Goal: Task Accomplishment & Management: Complete application form

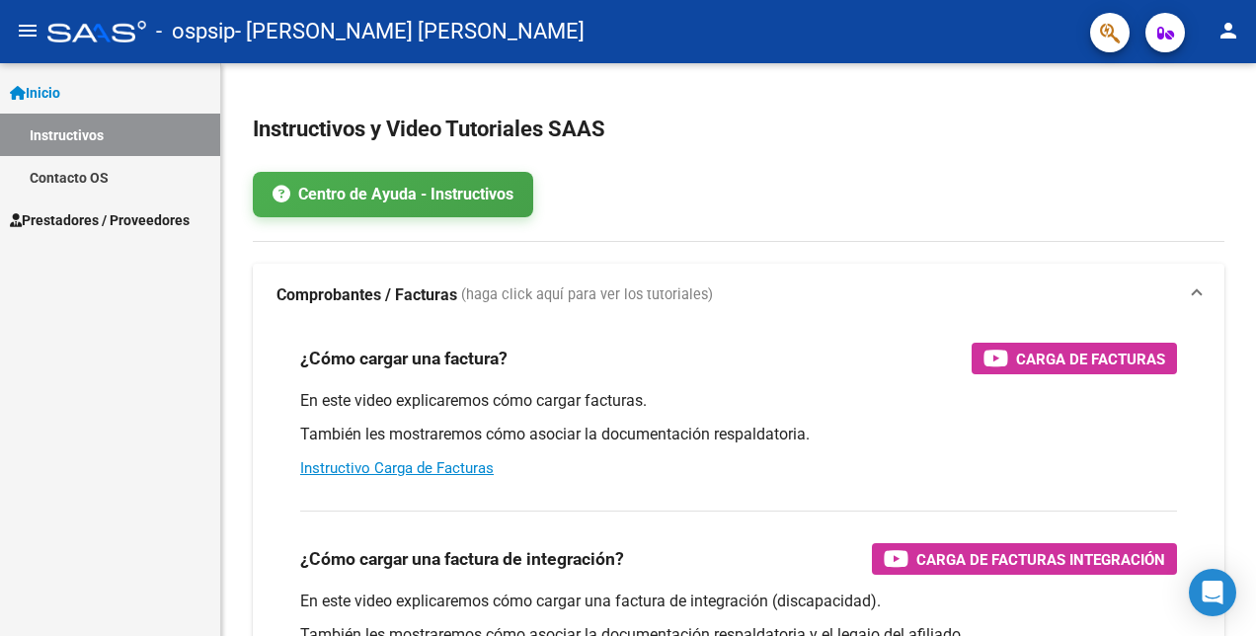
click at [128, 227] on span "Prestadores / Proveedores" at bounding box center [100, 220] width 180 height 22
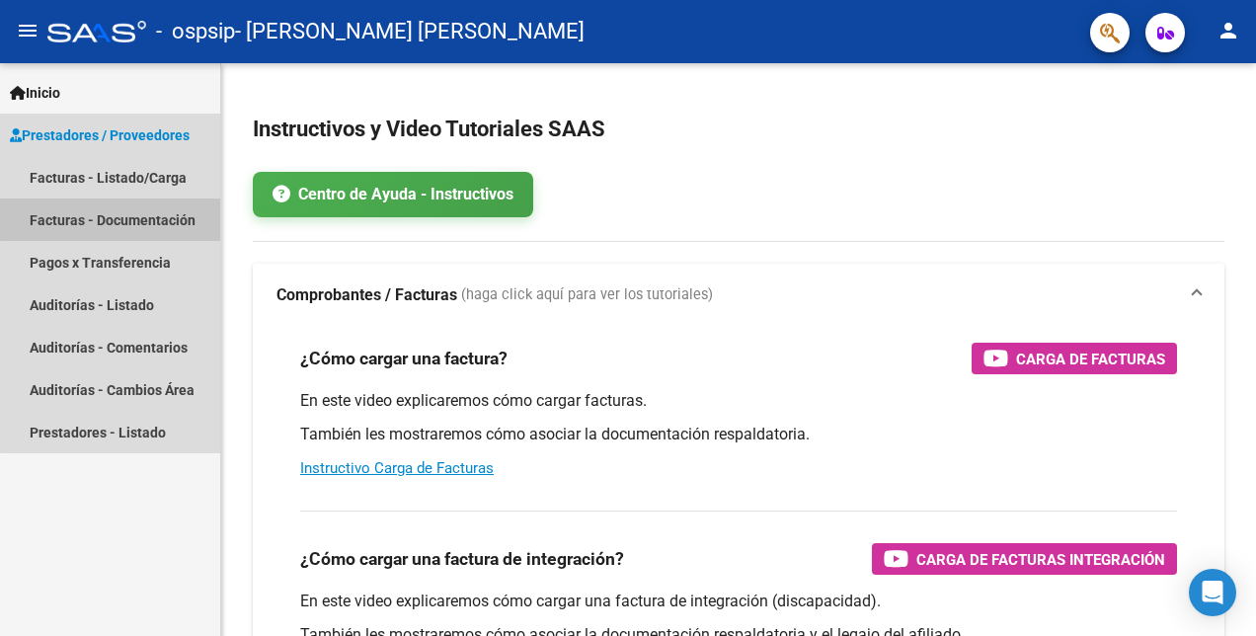
click at [119, 213] on link "Facturas - Documentación" at bounding box center [110, 219] width 220 height 42
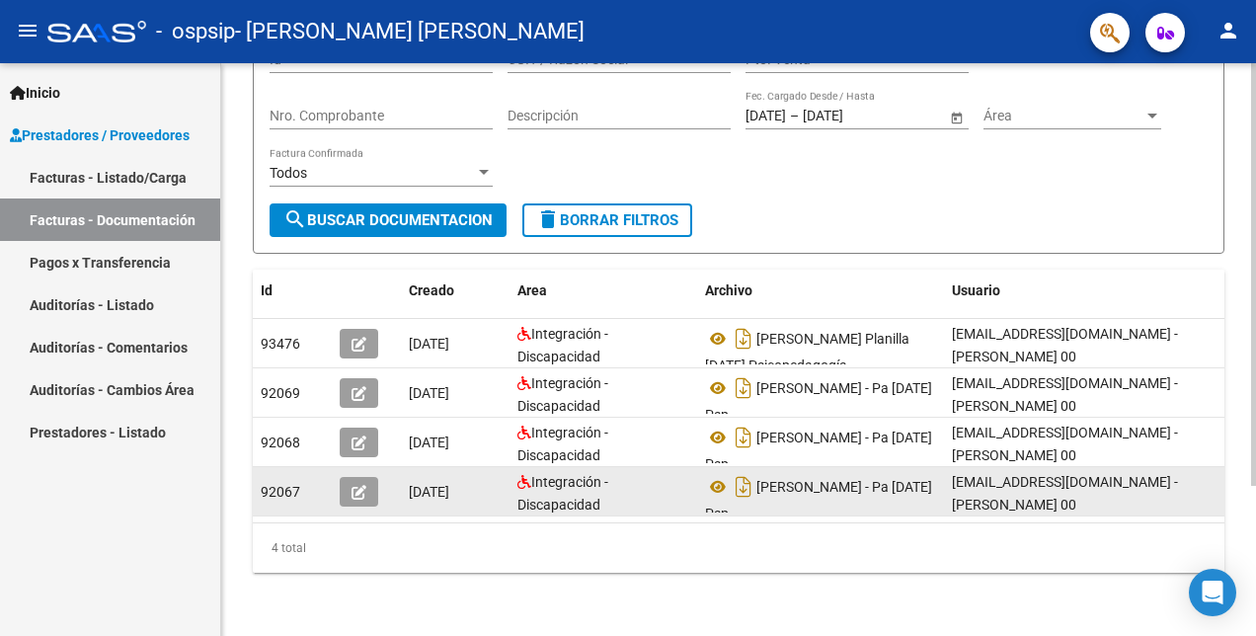
scroll to position [203, 0]
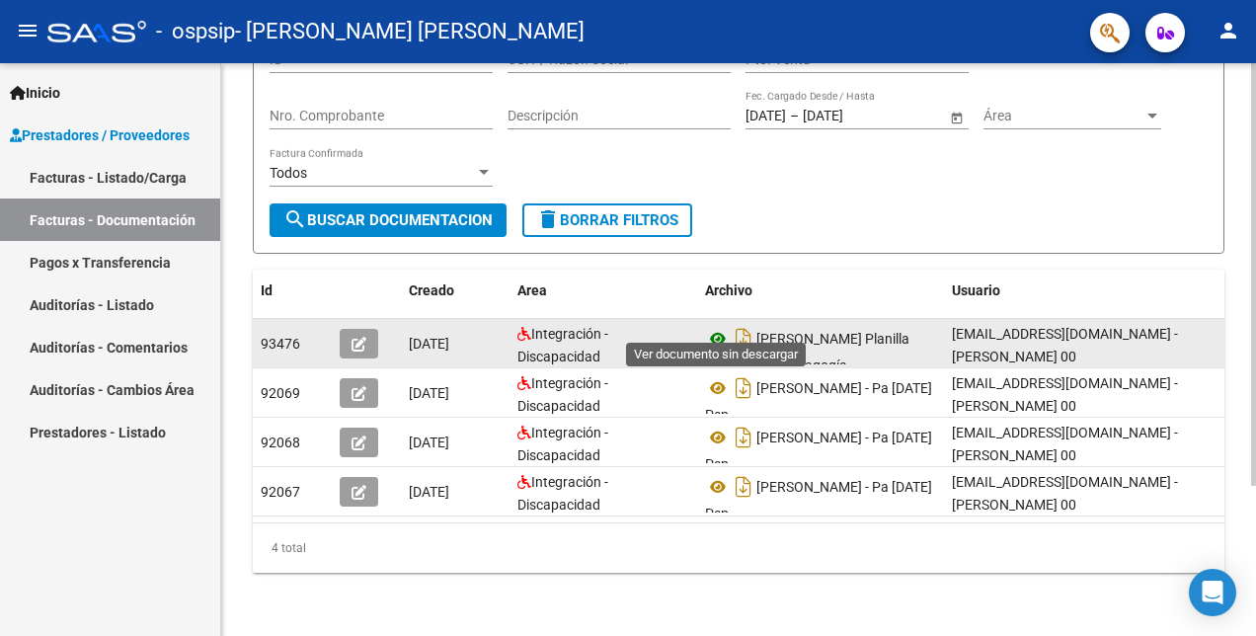
click at [724, 327] on icon at bounding box center [718, 339] width 26 height 24
click at [715, 327] on icon at bounding box center [718, 339] width 26 height 24
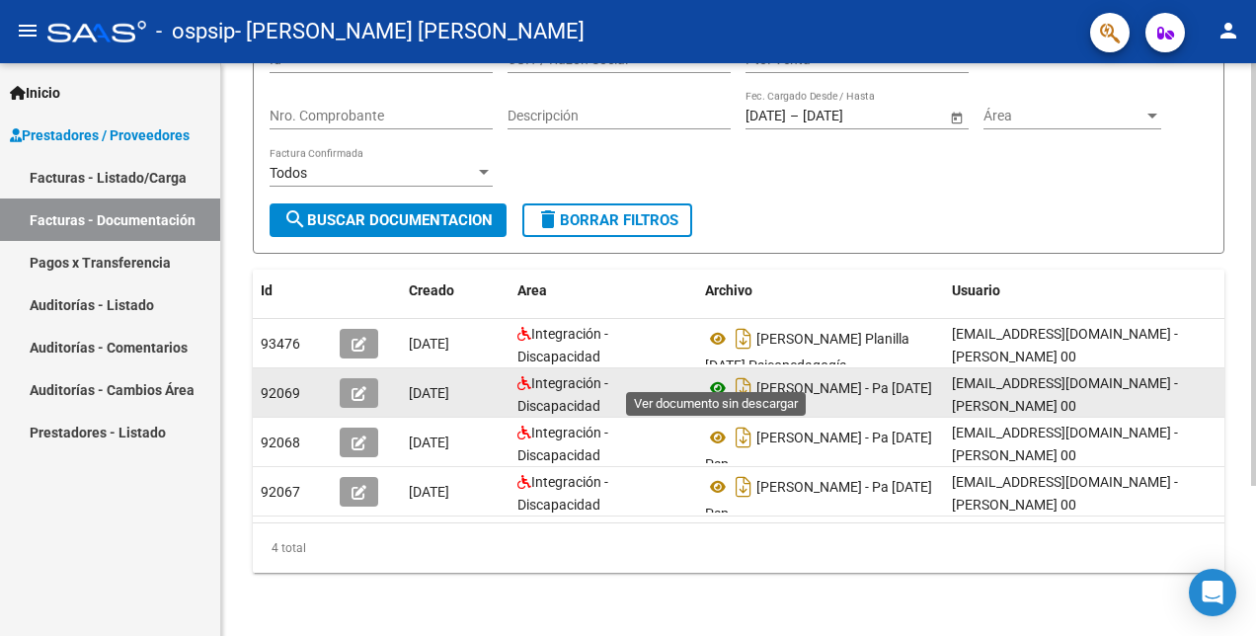
click at [723, 377] on icon at bounding box center [718, 388] width 26 height 24
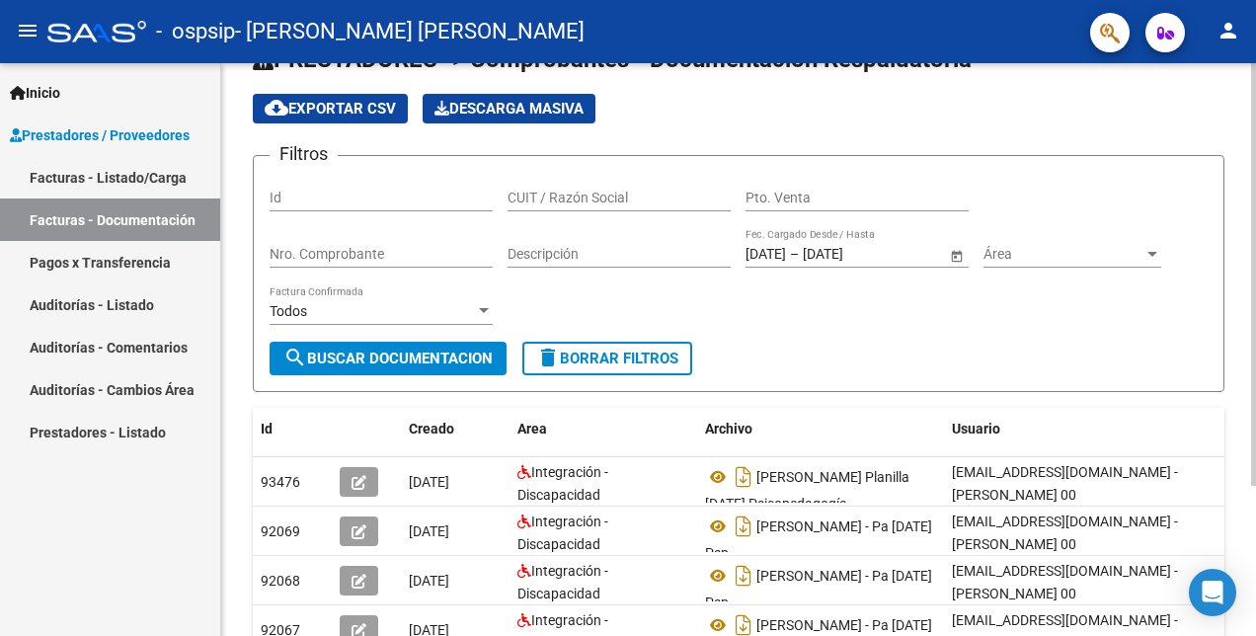
scroll to position [197, 0]
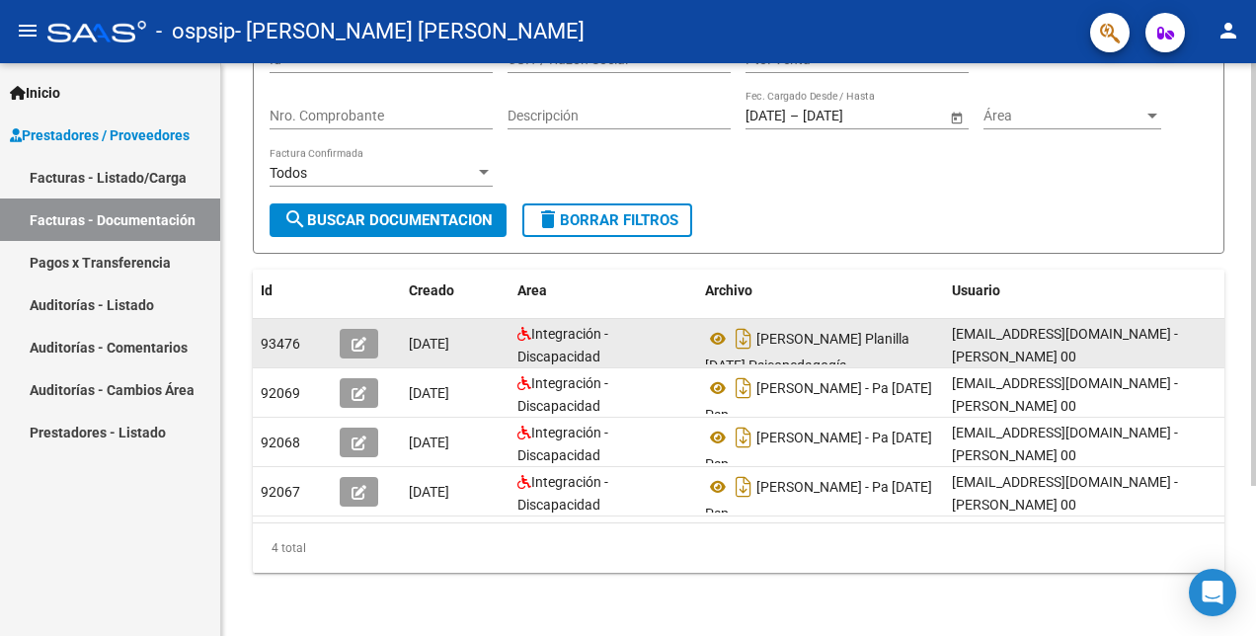
click at [361, 337] on icon "button" at bounding box center [358, 344] width 15 height 15
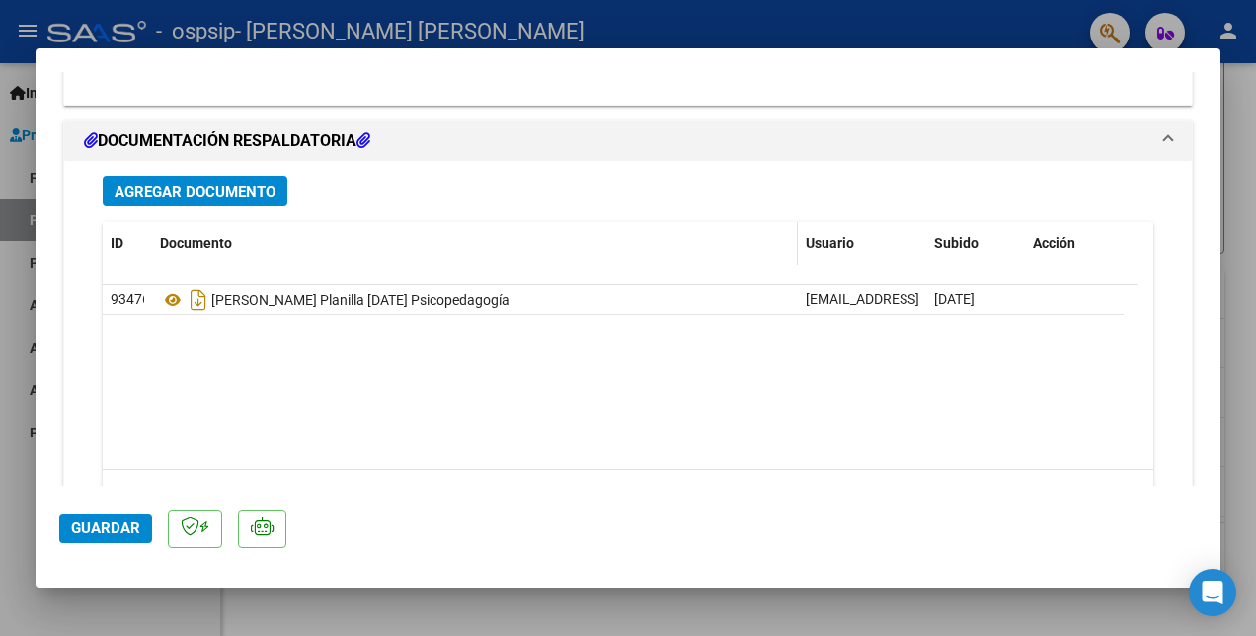
scroll to position [2259, 0]
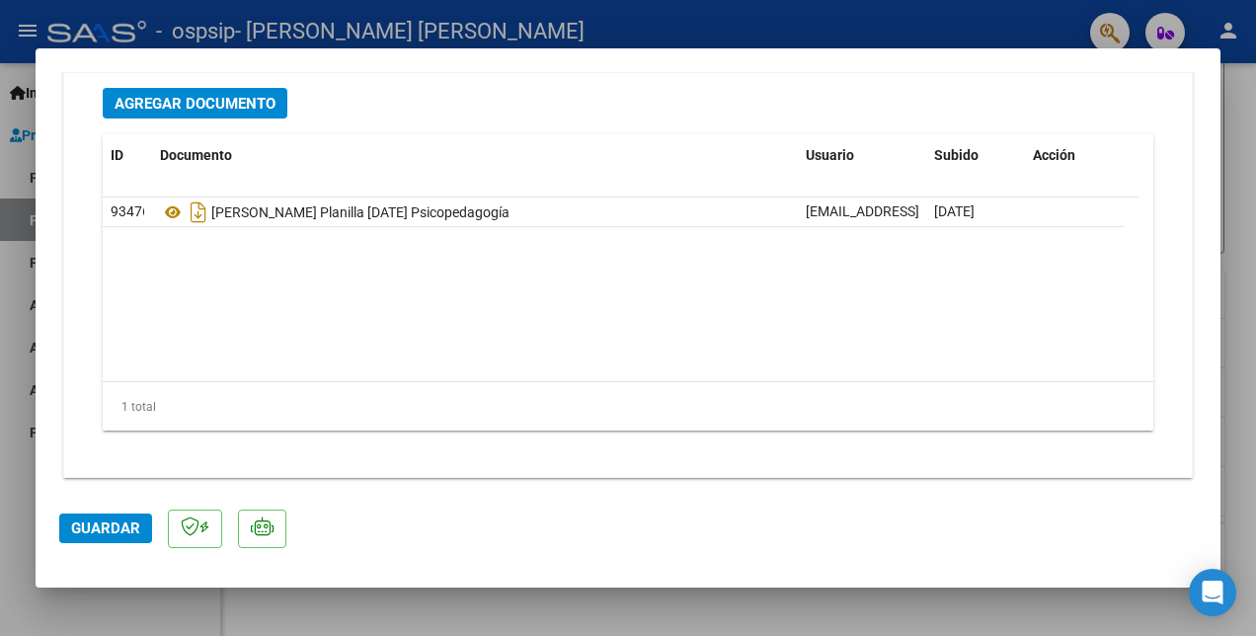
click at [193, 104] on span "Agregar Documento" at bounding box center [195, 104] width 161 height 18
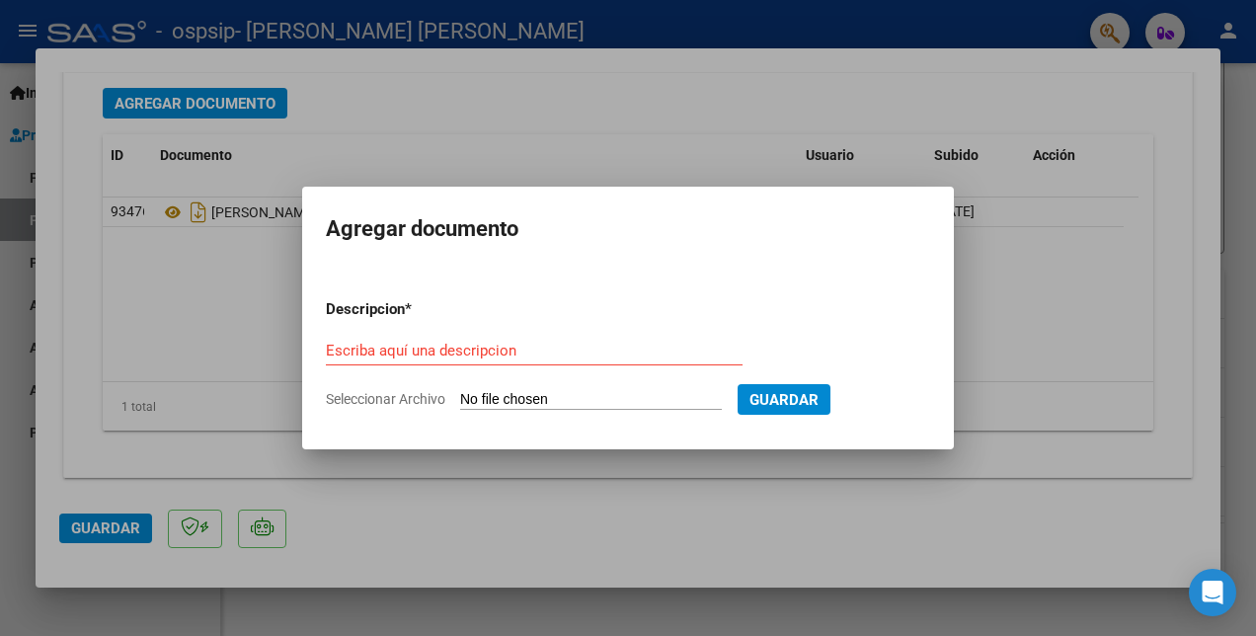
click at [521, 387] on form "Descripcion * Escriba aquí una descripcion Seleccionar Archivo Guardar" at bounding box center [628, 353] width 604 height 141
click at [576, 401] on input "Seleccionar Archivo" at bounding box center [591, 400] width 262 height 19
type input "C:\fakepath\[PERSON_NAME] planilla [DATE].pdf"
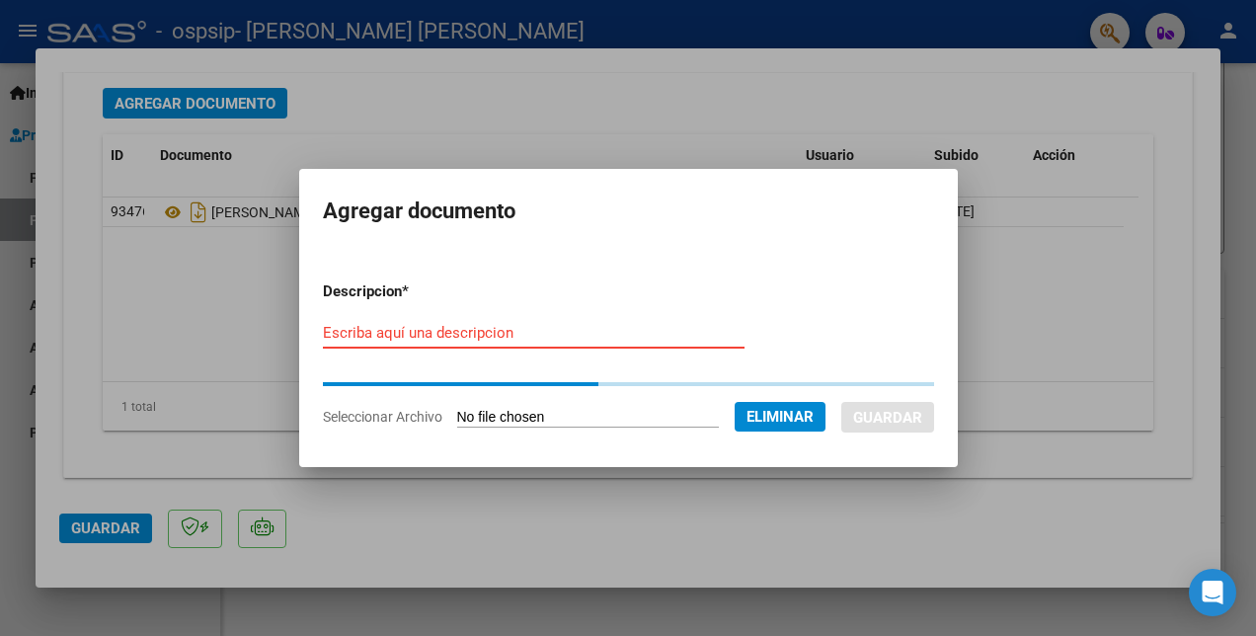
click at [588, 328] on input "Escriba aquí una descripcion" at bounding box center [534, 333] width 422 height 18
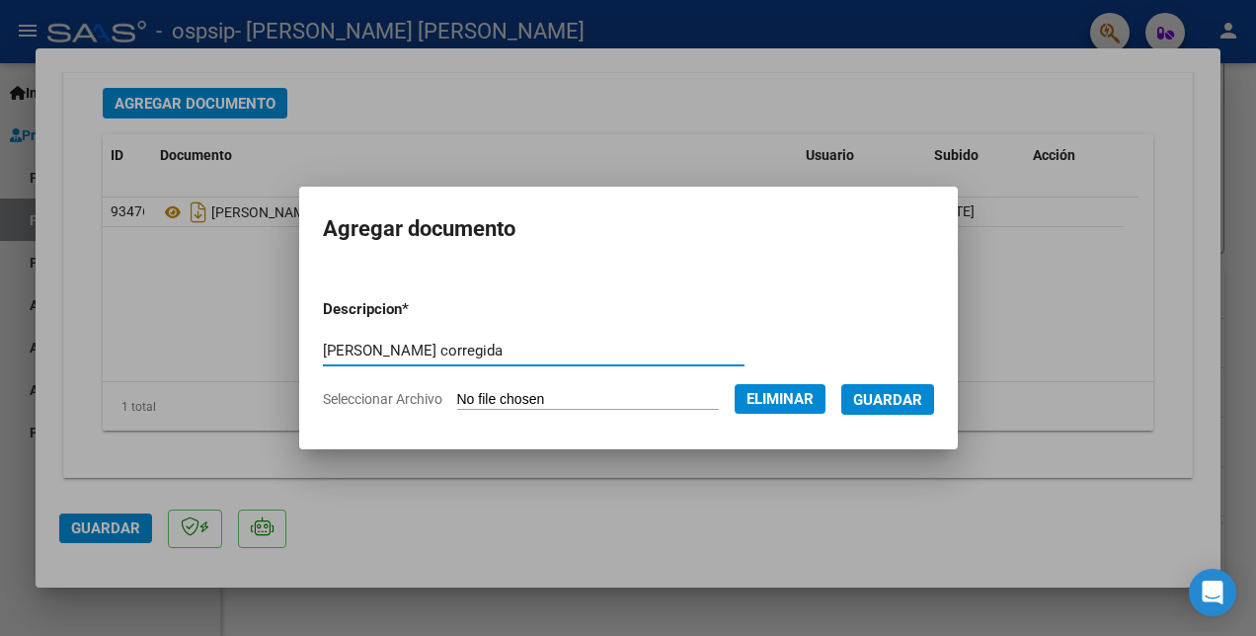
type input "[PERSON_NAME] corregida"
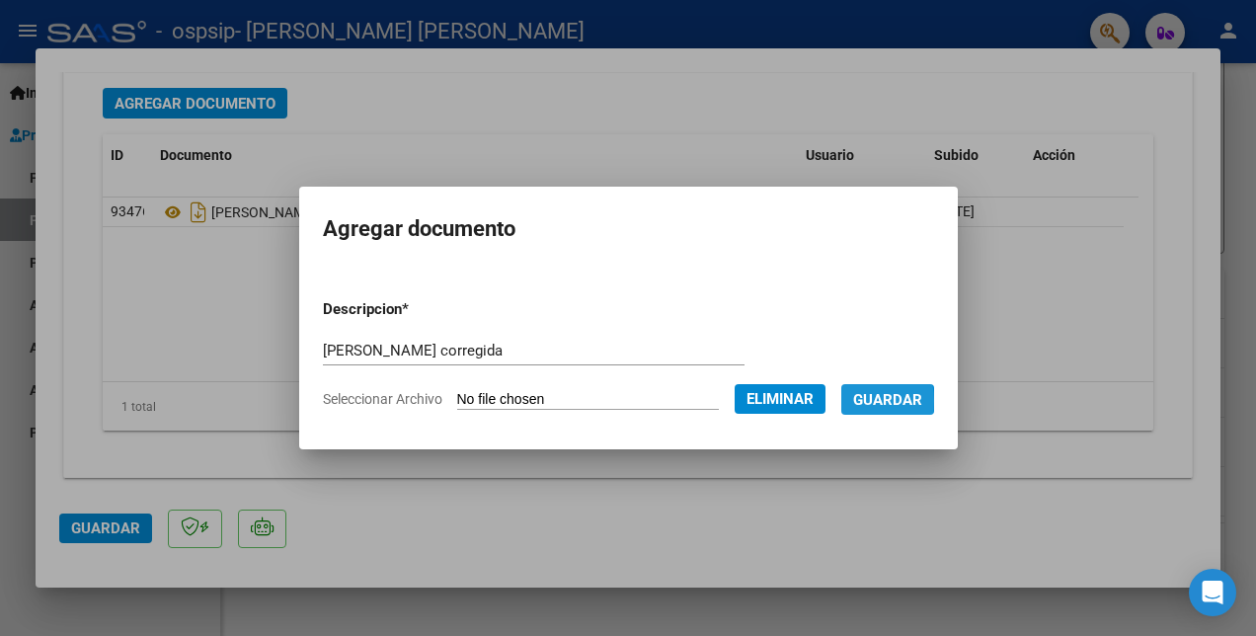
click at [865, 401] on span "Guardar" at bounding box center [887, 400] width 69 height 18
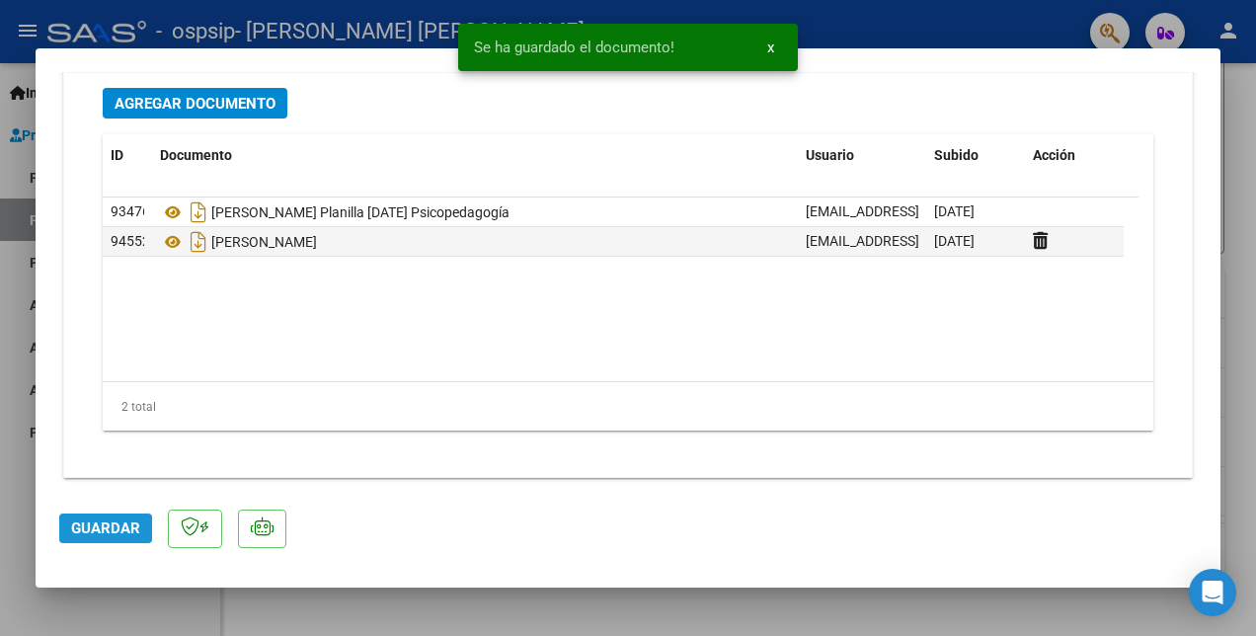
click at [128, 525] on span "Guardar" at bounding box center [105, 528] width 69 height 18
click at [162, 613] on div at bounding box center [628, 318] width 1256 height 636
type input "$ 0,00"
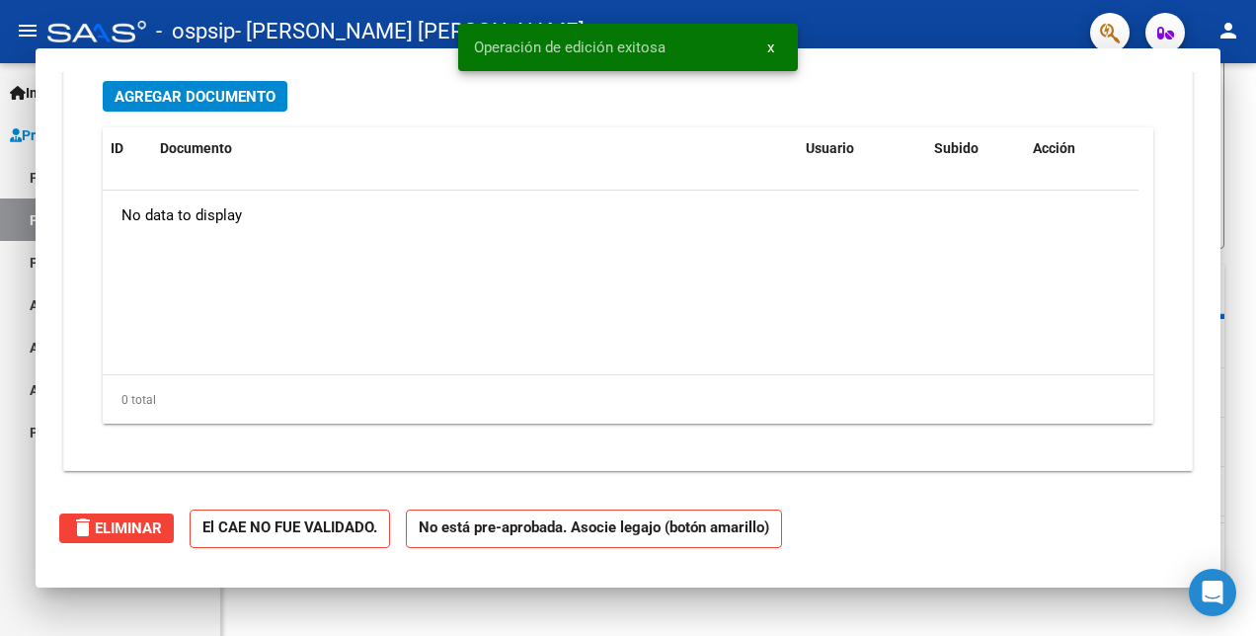
scroll to position [2040, 0]
